Goal: Complete application form: Complete application form

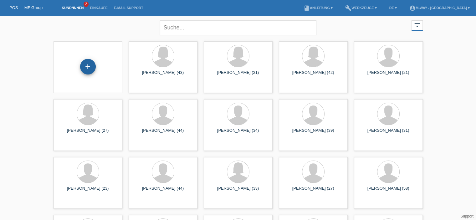
click at [82, 70] on div "+" at bounding box center [88, 67] width 16 height 16
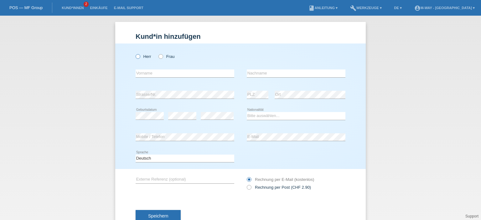
click at [140, 57] on label "Herr" at bounding box center [144, 56] width 16 height 5
click at [140, 57] on input "Herr" at bounding box center [138, 56] width 4 height 4
radio input "true"
click at [150, 75] on input "text" at bounding box center [185, 74] width 99 height 8
type input "Stevens"
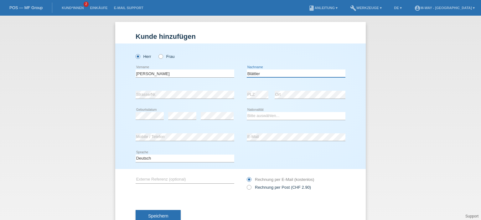
type input "Blättler"
click at [317, 114] on select "Bitte auswählen... Schweiz Deutschland Liechtenstein Österreich ------------ Af…" at bounding box center [296, 116] width 99 height 8
select select "CH"
click at [247, 112] on select "Bitte auswählen... Schweiz Deutschland Liechtenstein Österreich ------------ Af…" at bounding box center [296, 116] width 99 height 8
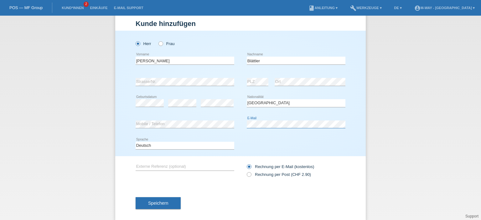
scroll to position [20, 0]
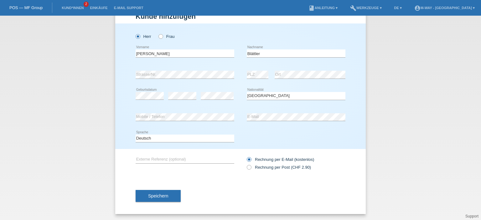
click at [168, 198] on button "Speichern" at bounding box center [158, 196] width 45 height 12
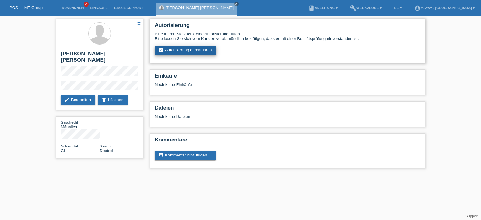
click at [197, 48] on link "assignment_turned_in Autorisierung durchführen" at bounding box center [186, 50] width 62 height 9
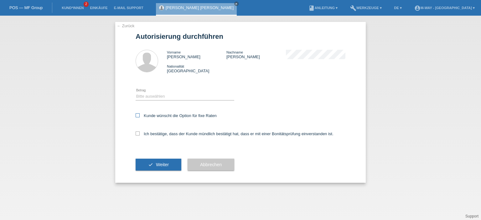
click at [155, 115] on label "Kunde wünscht die Option für fixe Raten" at bounding box center [176, 115] width 81 height 5
click at [140, 115] on input "Kunde wünscht die Option für fixe Raten" at bounding box center [138, 115] width 4 height 4
checkbox input "true"
click at [147, 137] on div "Ich bestätige, dass der Kunde mündlich bestätigt hat, dass er mit einer Bonität…" at bounding box center [241, 135] width 210 height 21
click at [147, 135] on label "Ich bestätige, dass der Kunde mündlich bestätigt hat, dass er mit einer Bonität…" at bounding box center [235, 134] width 198 height 5
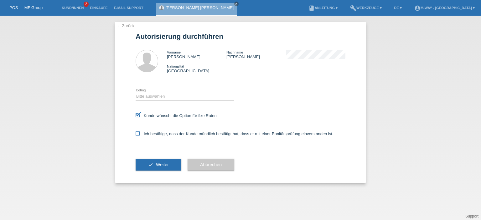
click at [140, 135] on input "Ich bestätige, dass der Kunde mündlich bestätigt hat, dass er mit einer Bonität…" at bounding box center [138, 134] width 4 height 4
checkbox input "true"
click at [179, 97] on select "Bitte auswählen CHF 1.00 - CHF 499.00 CHF 500.00 - CHF 1'999.00 CHF 2'000.00 - …" at bounding box center [185, 97] width 99 height 8
select select "3"
click at [136, 93] on select "Bitte auswählen CHF 1.00 - CHF 499.00 CHF 500.00 - CHF 1'999.00 CHF 2'000.00 - …" at bounding box center [185, 97] width 99 height 8
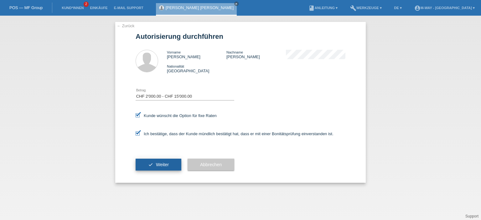
click at [148, 165] on icon "check" at bounding box center [150, 164] width 5 height 5
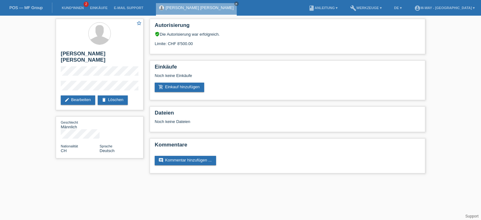
click at [207, 6] on nav "POS — MF Group Kund*innen 2 Einkäufe E-Mail Support [PERSON_NAME] [PERSON_NAME]…" at bounding box center [240, 8] width 481 height 16
click at [25, 6] on link "POS — MF Group" at bounding box center [25, 7] width 33 height 5
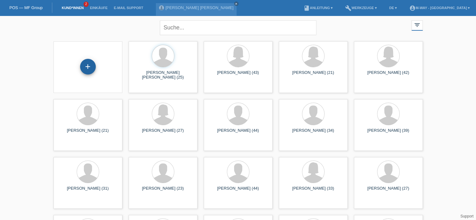
click at [90, 67] on div "+" at bounding box center [88, 67] width 16 height 16
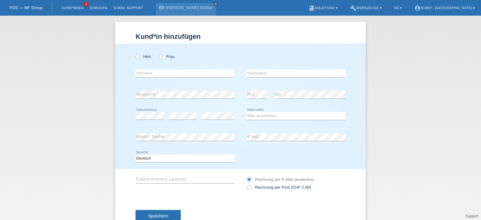
click at [172, 57] on div "Herr Frau" at bounding box center [185, 56] width 99 height 13
click at [157, 53] on icon at bounding box center [157, 53] width 0 height 0
click at [160, 55] on input "Frau" at bounding box center [160, 56] width 4 height 4
radio input "true"
click at [155, 74] on input "text" at bounding box center [185, 74] width 99 height 8
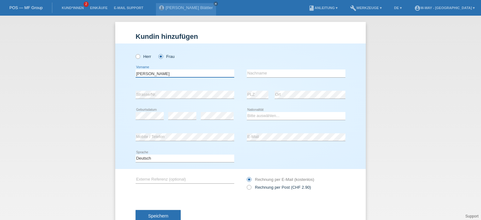
type input "[PERSON_NAME]"
type input "Blättler"
click at [292, 116] on select "Bitte auswählen... Schweiz Deutschland Liechtenstein Österreich ------------ Af…" at bounding box center [296, 116] width 99 height 8
select select "CH"
click at [247, 112] on select "Bitte auswählen... Schweiz Deutschland Liechtenstein Österreich ------------ Af…" at bounding box center [296, 116] width 99 height 8
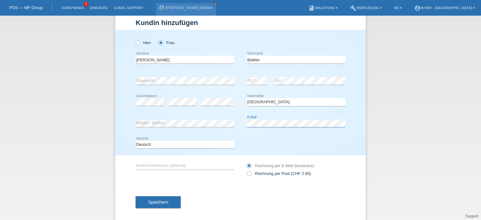
scroll to position [20, 0]
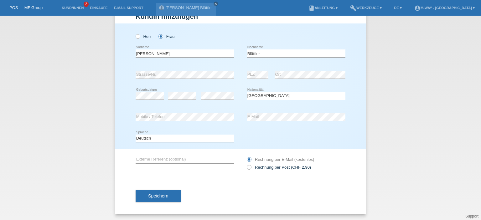
click at [246, 156] on icon at bounding box center [246, 156] width 0 height 0
click at [246, 164] on icon at bounding box center [246, 164] width 0 height 0
click at [247, 168] on input "Rechnung per Post (CHF 2.90)" at bounding box center [249, 169] width 4 height 8
radio input "true"
click at [156, 194] on span "Speichern" at bounding box center [158, 195] width 20 height 5
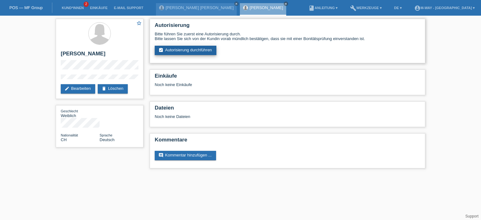
click at [177, 50] on link "assignment_turned_in Autorisierung durchführen" at bounding box center [186, 50] width 62 height 9
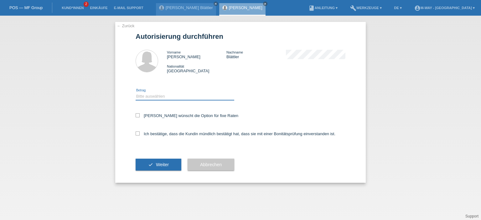
click at [164, 98] on select "Bitte auswählen CHF 1.00 - CHF 499.00 CHF 500.00 - CHF 1'999.00 CHF 2'000.00 - …" at bounding box center [185, 97] width 99 height 8
select select "3"
click at [136, 93] on select "Bitte auswählen CHF 1.00 - CHF 499.00 CHF 500.00 - CHF 1'999.00 CHF 2'000.00 - …" at bounding box center [185, 97] width 99 height 8
click at [172, 115] on label "Kundin wünscht die Option für fixe Raten" at bounding box center [187, 115] width 103 height 5
click at [140, 115] on input "Kundin wünscht die Option für fixe Raten" at bounding box center [138, 115] width 4 height 4
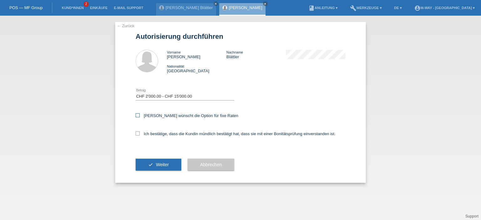
checkbox input "true"
click at [167, 135] on label "Ich bestätige, dass die Kundin mündlich bestätigt hat, dass sie mit einer Bonit…" at bounding box center [236, 134] width 200 height 5
click at [140, 135] on input "Ich bestätige, dass die Kundin mündlich bestätigt hat, dass sie mit einer Bonit…" at bounding box center [138, 134] width 4 height 4
checkbox input "true"
click at [165, 167] on span "Weiter" at bounding box center [162, 164] width 13 height 5
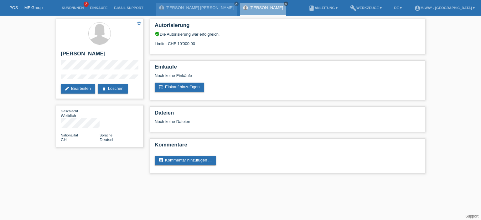
click at [284, 5] on icon "close" at bounding box center [285, 3] width 3 height 3
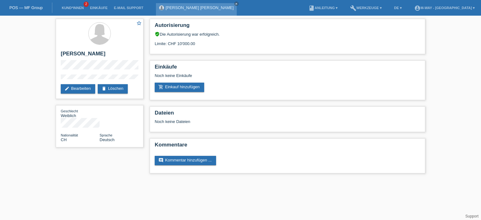
click at [178, 11] on div "[PERSON_NAME] [PERSON_NAME] close" at bounding box center [196, 9] width 81 height 13
